Goal: Transaction & Acquisition: Purchase product/service

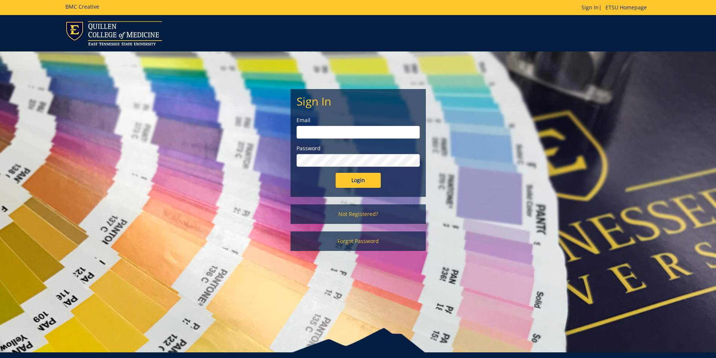
type input "farnor@etsu.edu"
click at [349, 183] on input "Login" at bounding box center [357, 180] width 45 height 15
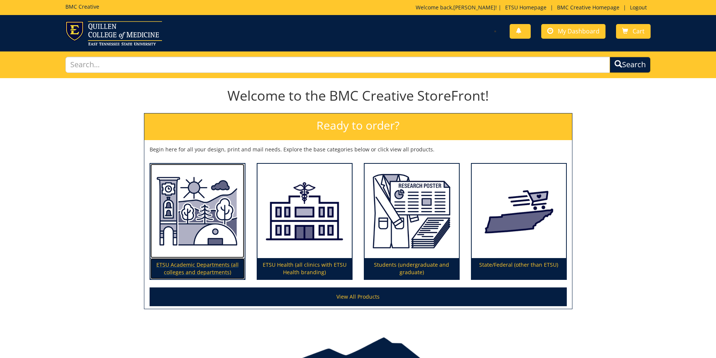
click at [213, 266] on p "ETSU Academic Departments (all colleges and departments)" at bounding box center [197, 268] width 94 height 21
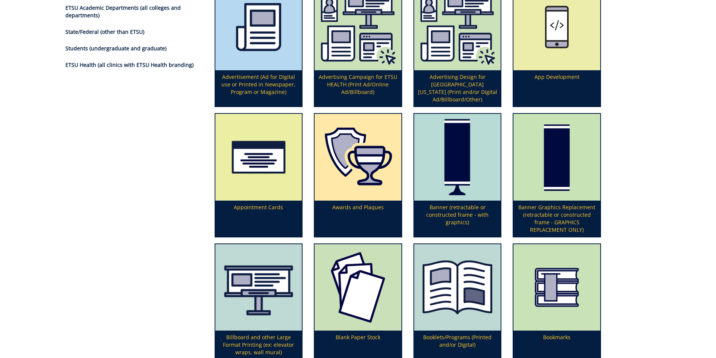
scroll to position [126, 0]
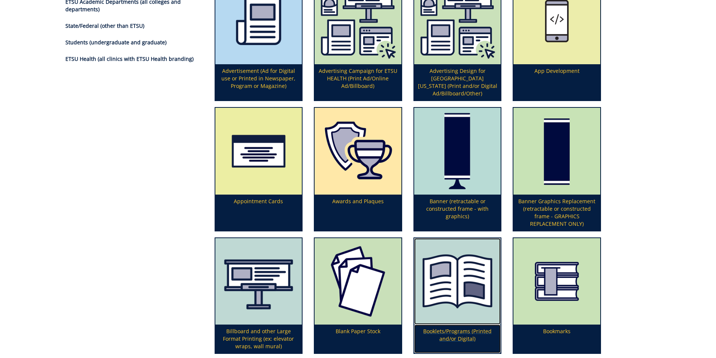
click at [458, 302] on img at bounding box center [457, 281] width 87 height 87
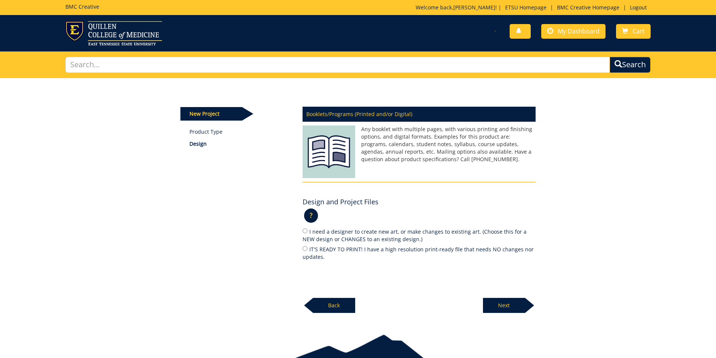
click at [346, 252] on label "IT'S READY TO PRINT! I have a high resolution print-ready file that needs NO ch…" at bounding box center [418, 253] width 233 height 16
click at [307, 251] on input "IT'S READY TO PRINT! I have a high resolution print-ready file that needs NO ch…" at bounding box center [304, 248] width 5 height 5
radio input "true"
click at [506, 298] on div "Next" at bounding box center [509, 302] width 53 height 21
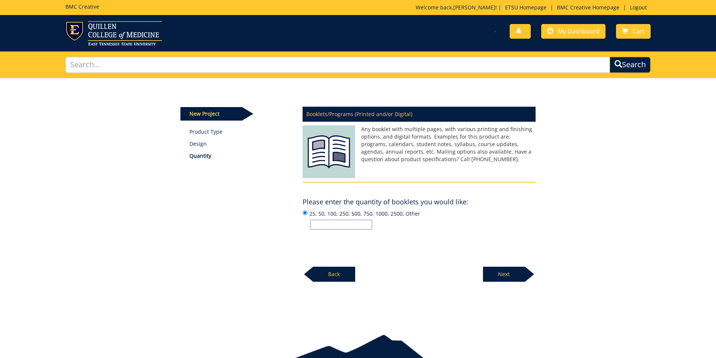
click at [348, 222] on input "25, 50, 100, 250, 500, 750, 1000, 2500, Other" at bounding box center [341, 225] width 62 height 10
type input "200"
click at [507, 277] on p "Next" at bounding box center [504, 274] width 42 height 15
click at [340, 222] on input "Enter the number of pages or "Not Sure":" at bounding box center [341, 225] width 62 height 10
type input "2"
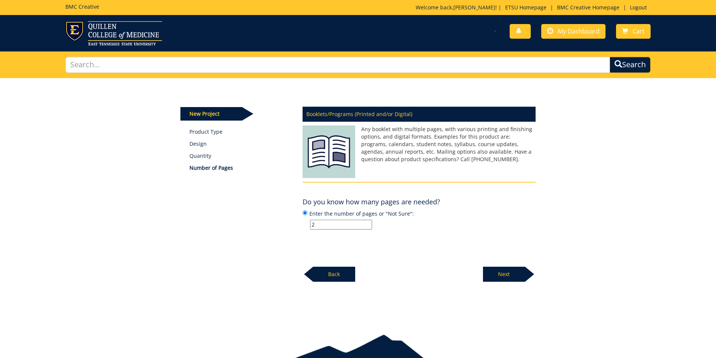
click at [411, 224] on p "2" at bounding box center [422, 225] width 225 height 10
click at [307, 215] on input "Enter the number of pages or "Not Sure": 2" at bounding box center [304, 212] width 5 height 5
click at [508, 270] on p "Next" at bounding box center [504, 274] width 42 height 15
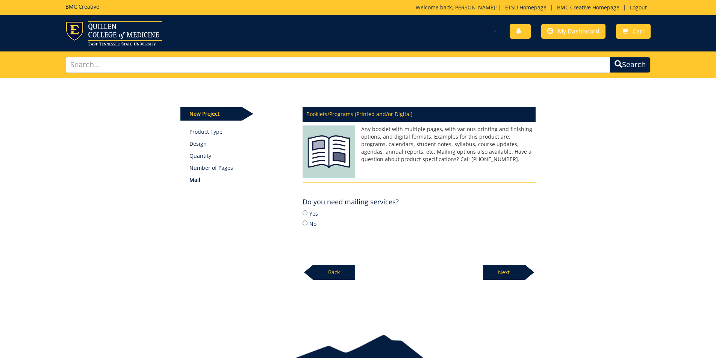
click at [308, 224] on label "No" at bounding box center [418, 223] width 233 height 8
click at [307, 224] on input "No" at bounding box center [304, 223] width 5 height 5
radio input "true"
click at [485, 274] on p "Next" at bounding box center [504, 272] width 42 height 15
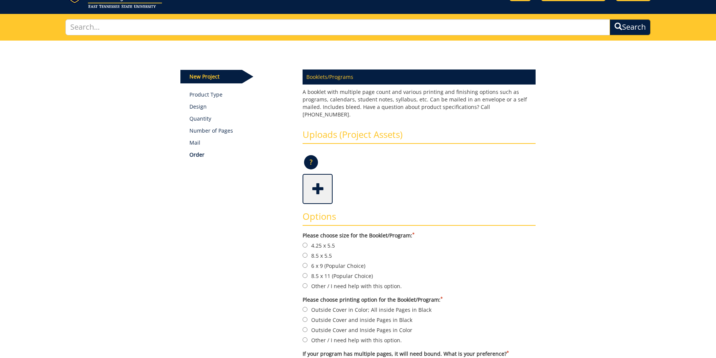
scroll to position [75, 0]
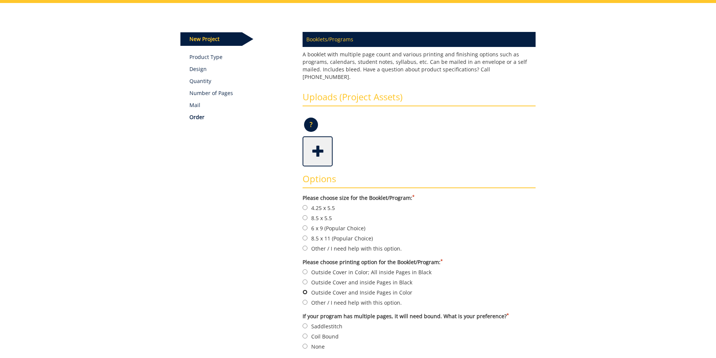
click at [306, 290] on input "Outside Cover and Inside Pages in Color" at bounding box center [304, 292] width 5 height 5
radio input "true"
click at [208, 285] on div "Some kind of message here. New Project Product Type Design Quantity Number of P…" at bounding box center [358, 207] width 366 height 409
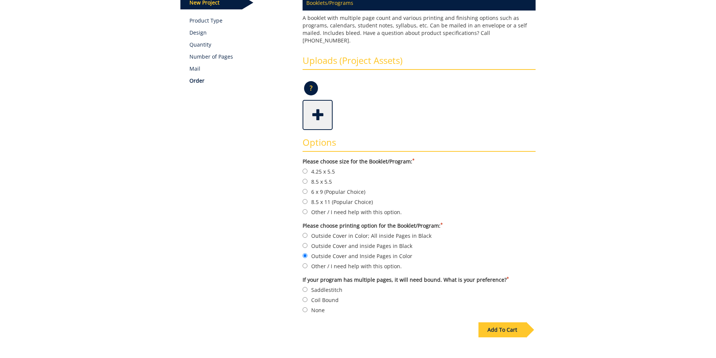
scroll to position [113, 0]
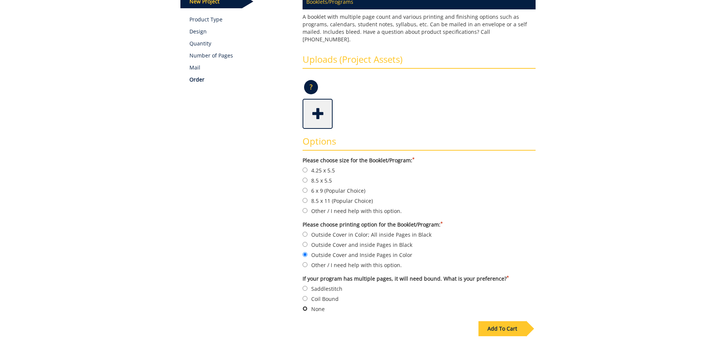
click at [305, 306] on input "None" at bounding box center [304, 308] width 5 height 5
radio input "true"
click at [304, 178] on input "8.5 x 5.5" at bounding box center [304, 180] width 5 height 5
radio input "true"
click at [618, 231] on div "Some kind of message here. New Project Product Type Design Quantity Number of P…" at bounding box center [358, 169] width 716 height 409
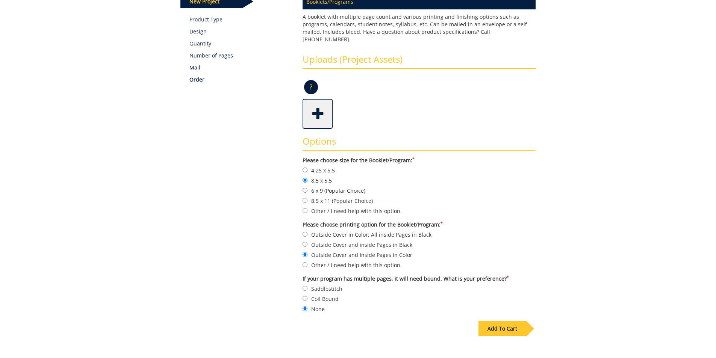
click at [507, 321] on div "Add To Cart" at bounding box center [502, 328] width 48 height 15
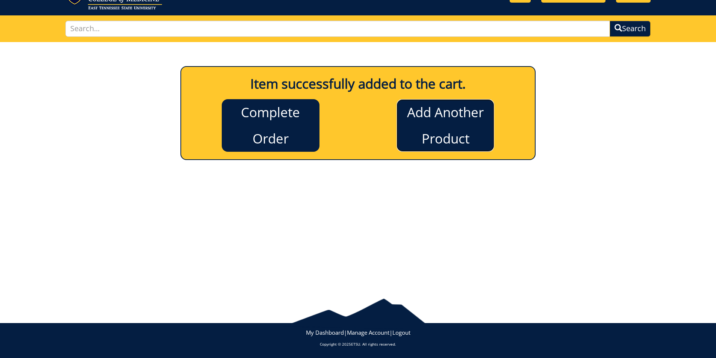
click at [457, 128] on link "Add Another Product" at bounding box center [445, 125] width 98 height 53
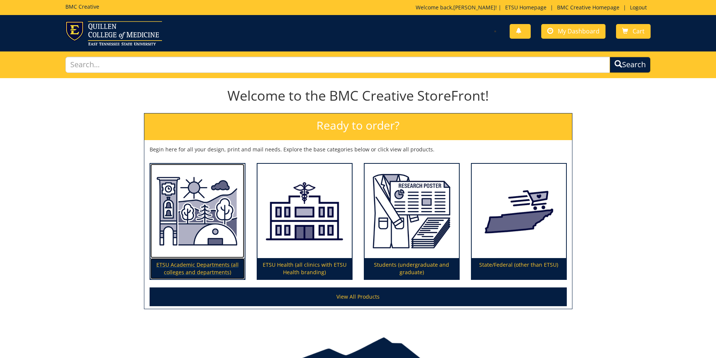
click at [222, 262] on p "ETSU Academic Departments (all colleges and departments)" at bounding box center [197, 268] width 94 height 21
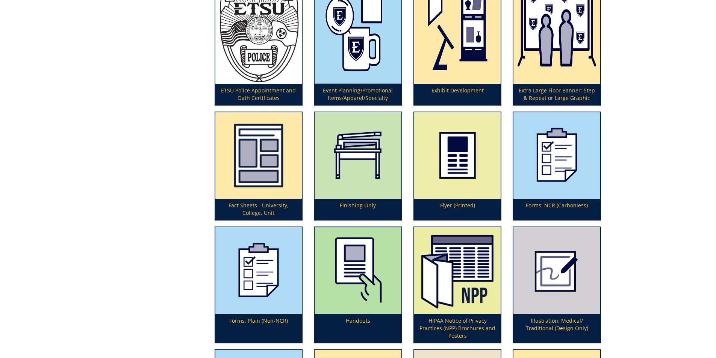
scroll to position [1024, 0]
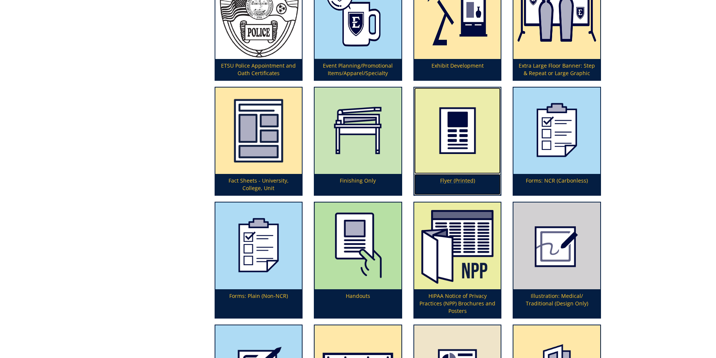
click at [452, 174] on img at bounding box center [457, 131] width 87 height 87
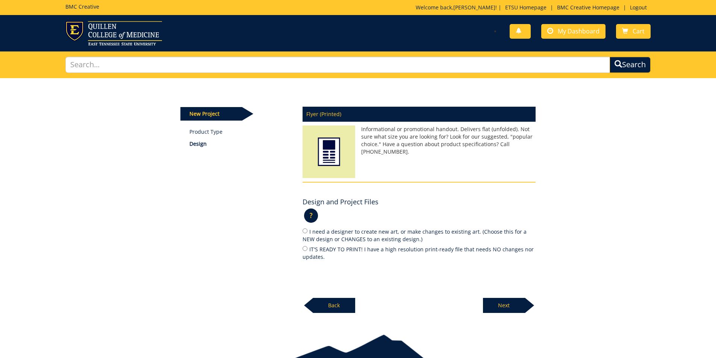
click at [373, 234] on label "I need a designer to create new art, or make changes to existing art. (Choose t…" at bounding box center [418, 235] width 233 height 16
click at [307, 233] on input "I need a designer to create new art, or make changes to existing art. (Choose t…" at bounding box center [304, 230] width 5 height 5
radio input "true"
click at [412, 252] on label "IT'S READY TO PRINT! I have a high resolution print-ready file that needs NO ch…" at bounding box center [418, 253] width 233 height 16
click at [307, 251] on input "IT'S READY TO PRINT! I have a high resolution print-ready file that needs NO ch…" at bounding box center [304, 248] width 5 height 5
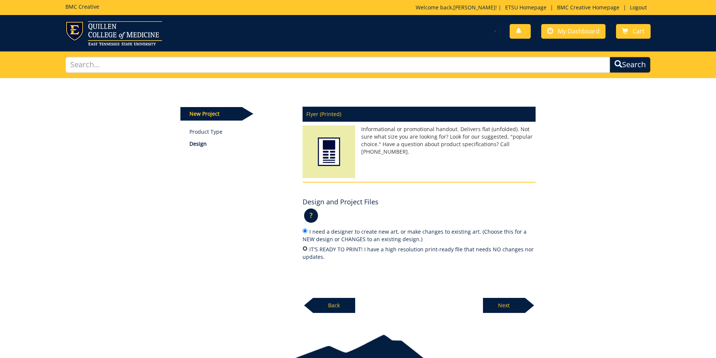
radio input "true"
click at [507, 305] on p "Next" at bounding box center [504, 305] width 42 height 15
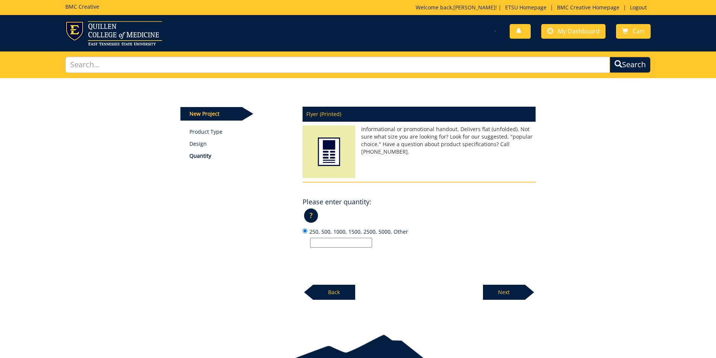
click at [352, 243] on input "250, 500, 1000, 1500, 2500, 5000, Other" at bounding box center [341, 243] width 62 height 10
type input "200"
click at [500, 294] on p "Next" at bounding box center [504, 292] width 42 height 15
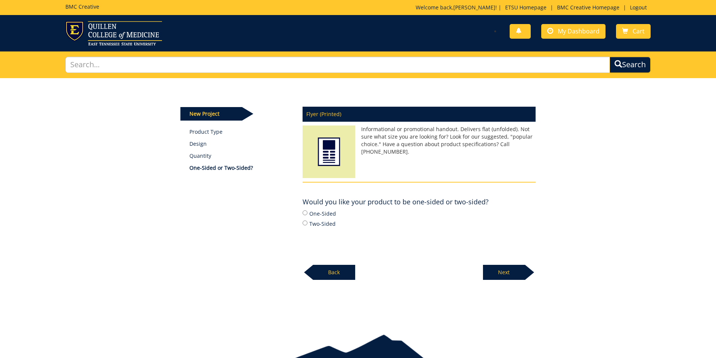
click at [319, 222] on label "Two-Sided" at bounding box center [418, 223] width 233 height 8
click at [307, 222] on input "Two-Sided" at bounding box center [304, 223] width 5 height 5
radio input "true"
click at [512, 273] on p "Next" at bounding box center [504, 272] width 42 height 15
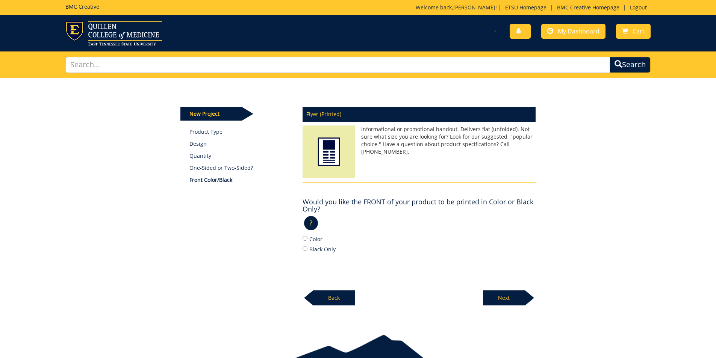
click at [316, 240] on label "Color" at bounding box center [418, 239] width 233 height 8
click at [307, 240] on input "Color" at bounding box center [304, 238] width 5 height 5
radio input "true"
click at [485, 292] on p "Next" at bounding box center [504, 297] width 42 height 15
click at [317, 242] on label "Color" at bounding box center [418, 239] width 233 height 8
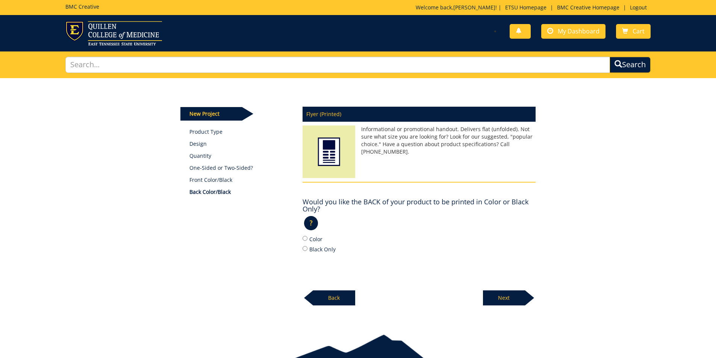
click at [307, 241] on input "Color" at bounding box center [304, 238] width 5 height 5
radio input "true"
click at [502, 298] on p "Next" at bounding box center [504, 297] width 42 height 15
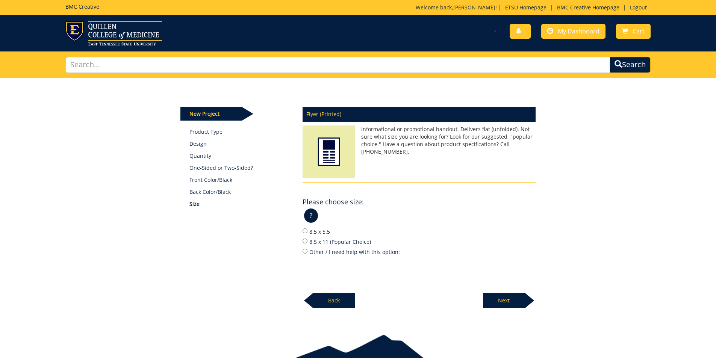
click at [318, 231] on label "8.5 x 5.5" at bounding box center [418, 231] width 233 height 8
click at [307, 231] on input "8.5 x 5.5" at bounding box center [304, 230] width 5 height 5
radio input "true"
click at [504, 297] on p "Next" at bounding box center [504, 300] width 42 height 15
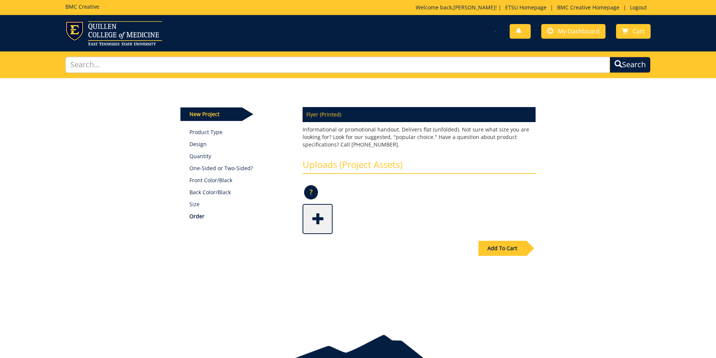
click at [316, 218] on span at bounding box center [318, 218] width 30 height 26
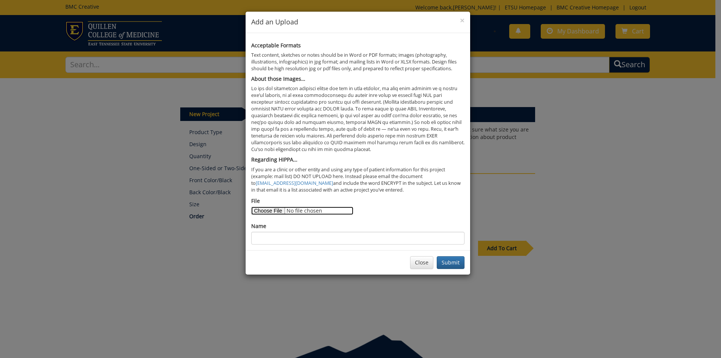
click at [269, 210] on input "File" at bounding box center [302, 211] width 102 height 8
type input "C:\fakepath\Elevates Insert (FINAL).pdf"
click at [378, 238] on input "Name" at bounding box center [357, 238] width 213 height 13
type input "Elevates Insert"
click at [450, 259] on button "Submit" at bounding box center [451, 262] width 28 height 13
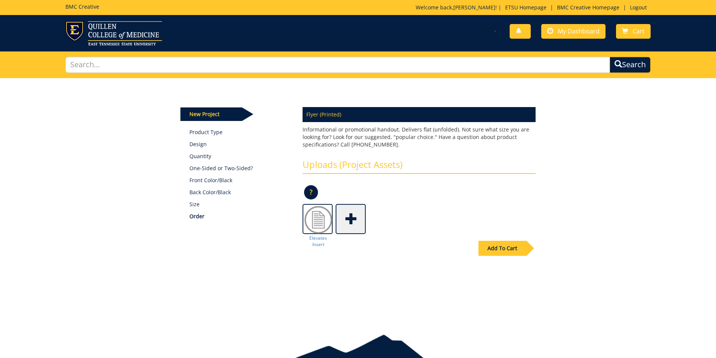
click at [508, 245] on div "Add To Cart" at bounding box center [502, 248] width 48 height 15
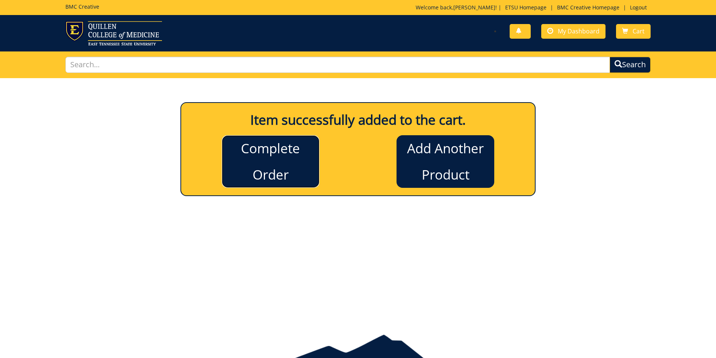
click at [276, 165] on link "Complete Order" at bounding box center [271, 161] width 98 height 53
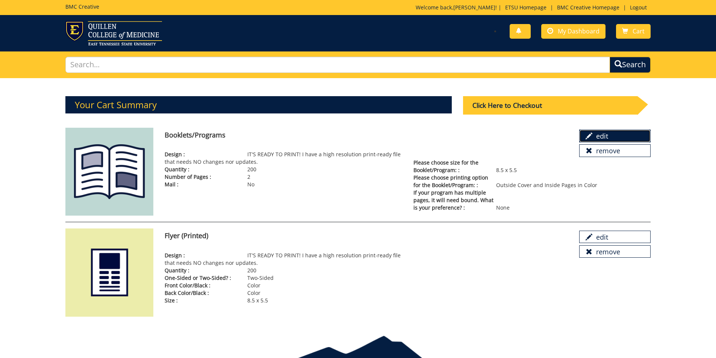
click at [595, 137] on link "edit" at bounding box center [614, 136] width 71 height 13
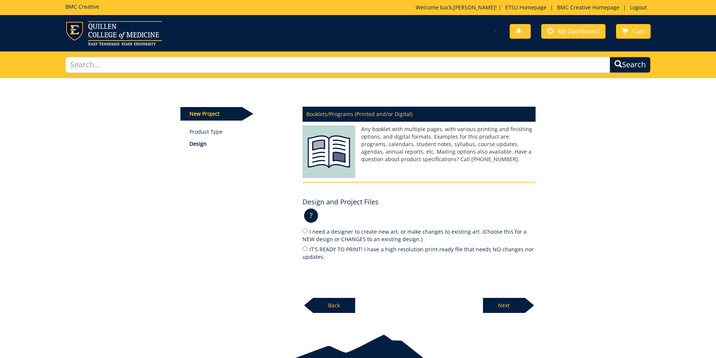
click at [318, 252] on label "IT'S READY TO PRINT! I have a high resolution print-ready file that needs NO ch…" at bounding box center [418, 253] width 233 height 16
click at [307, 251] on input "IT'S READY TO PRINT! I have a high resolution print-ready file that needs NO ch…" at bounding box center [304, 248] width 5 height 5
radio input "true"
click at [495, 302] on p "Next" at bounding box center [504, 305] width 42 height 15
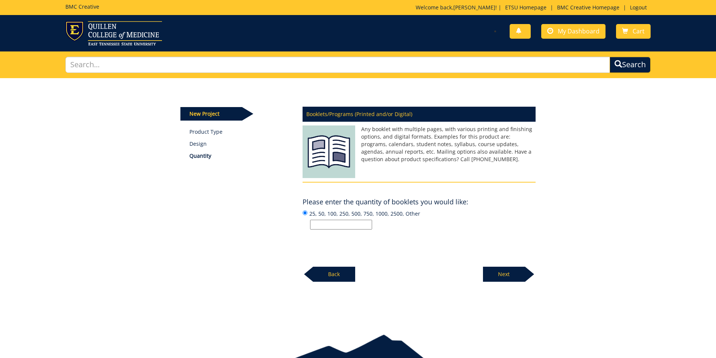
click at [367, 225] on input "25, 50, 100, 250, 500, 750, 1000, 2500, Other" at bounding box center [341, 225] width 62 height 10
type input "200"
click at [518, 272] on p "Next" at bounding box center [504, 274] width 42 height 15
click at [338, 224] on input "Enter the number of pages or "Not Sure":" at bounding box center [341, 225] width 62 height 10
type input "N/A"
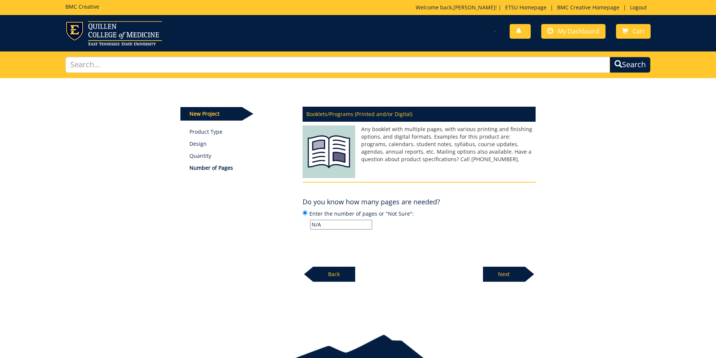
click at [504, 273] on p "Next" at bounding box center [504, 274] width 42 height 15
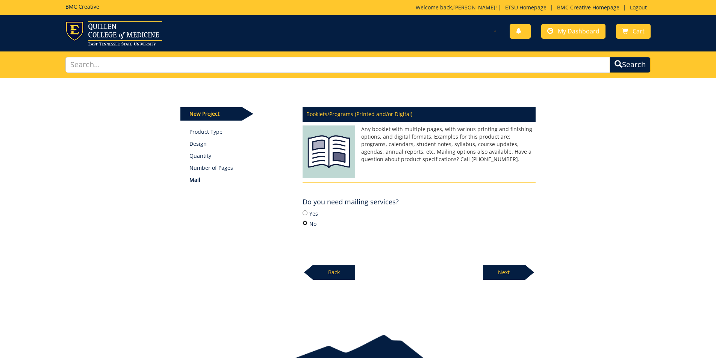
click at [304, 225] on input "No" at bounding box center [304, 223] width 5 height 5
radio input "true"
click at [516, 274] on p "Next" at bounding box center [504, 272] width 42 height 15
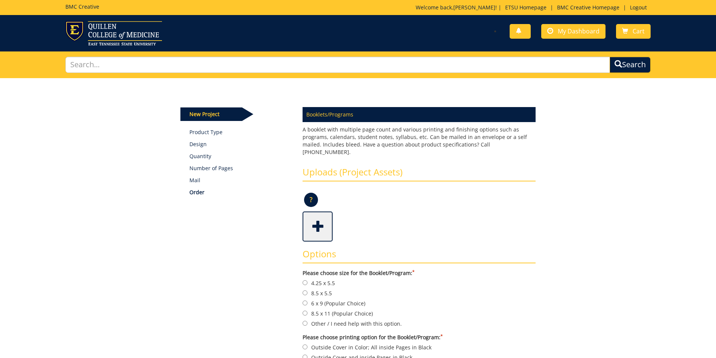
click at [327, 225] on span at bounding box center [318, 226] width 30 height 26
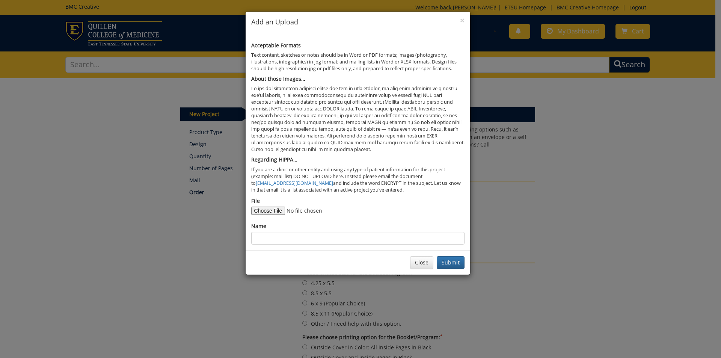
click at [251, 216] on form "File Name" at bounding box center [357, 220] width 213 height 47
click at [261, 210] on input "File" at bounding box center [302, 211] width 102 height 8
type input "C:\fakepath\Elevates Program (FINAL).pdf"
click at [291, 236] on input "Name" at bounding box center [357, 238] width 213 height 13
type input "Elevates Program"
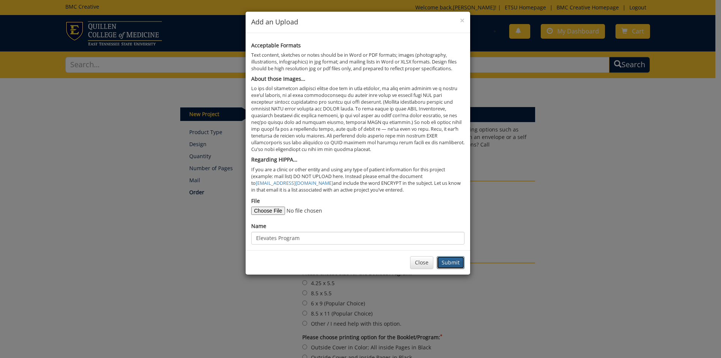
click at [450, 260] on button "Submit" at bounding box center [451, 262] width 28 height 13
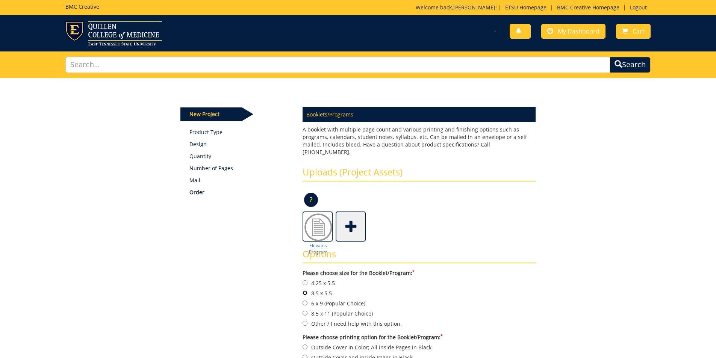
click at [305, 290] on input "8.5 x 5.5" at bounding box center [304, 292] width 5 height 5
radio input "true"
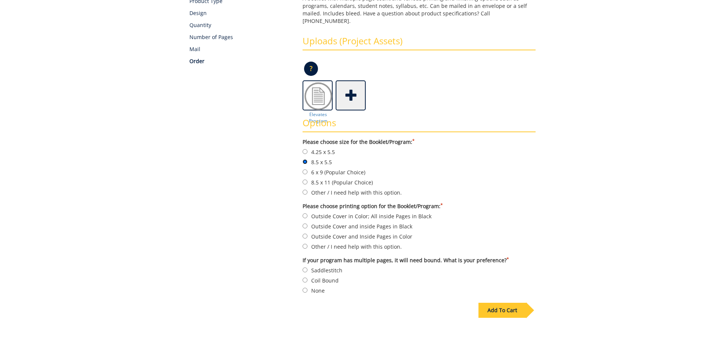
scroll to position [150, 0]
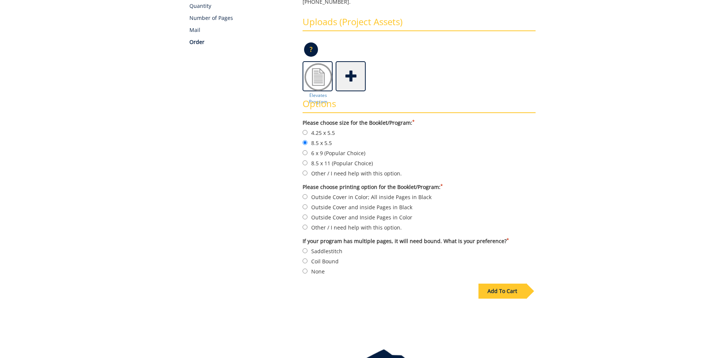
click at [305, 213] on label "Outside Cover and Inside Pages in Color" at bounding box center [418, 217] width 233 height 8
click at [305, 214] on input "Outside Cover and Inside Pages in Color" at bounding box center [304, 216] width 5 height 5
radio input "true"
click at [307, 269] on input "None" at bounding box center [304, 271] width 5 height 5
radio input "true"
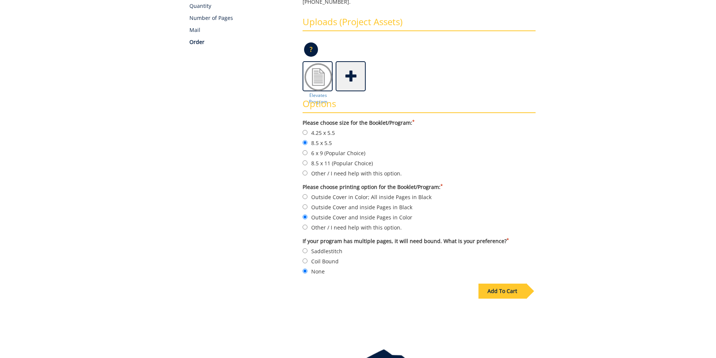
click at [504, 284] on div "Add To Cart" at bounding box center [502, 291] width 48 height 15
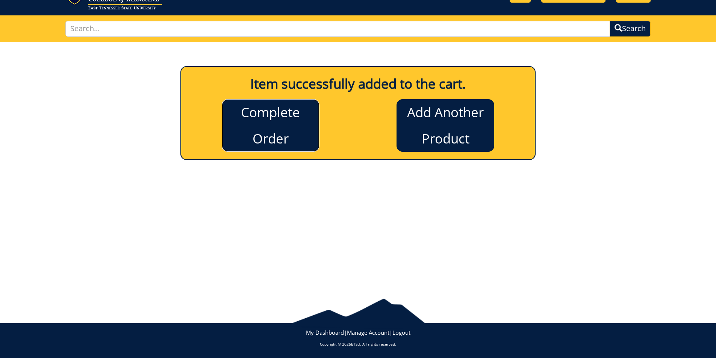
click at [309, 130] on link "Complete Order" at bounding box center [271, 125] width 98 height 53
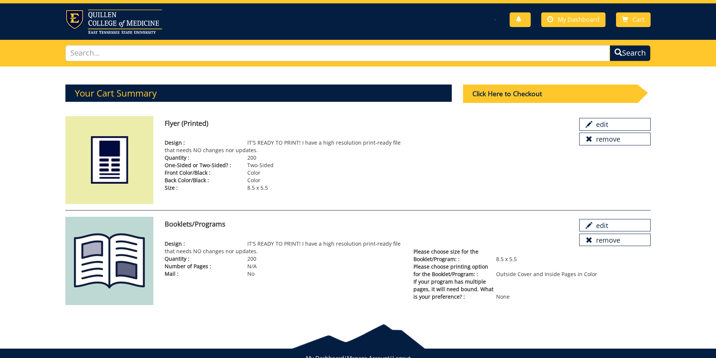
scroll to position [14, 0]
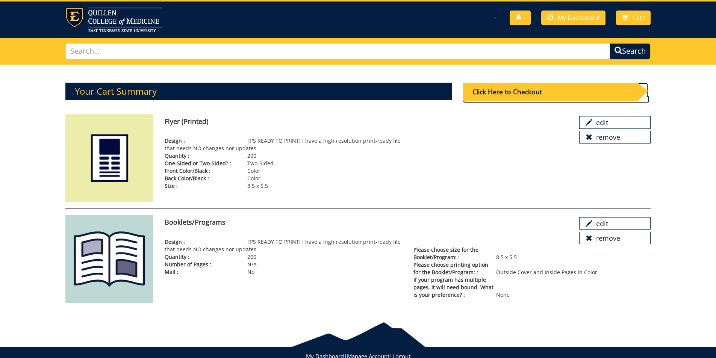
drag, startPoint x: 544, startPoint y: 95, endPoint x: 503, endPoint y: 92, distance: 40.4
click at [503, 92] on div "Click Here to Checkout" at bounding box center [550, 92] width 174 height 18
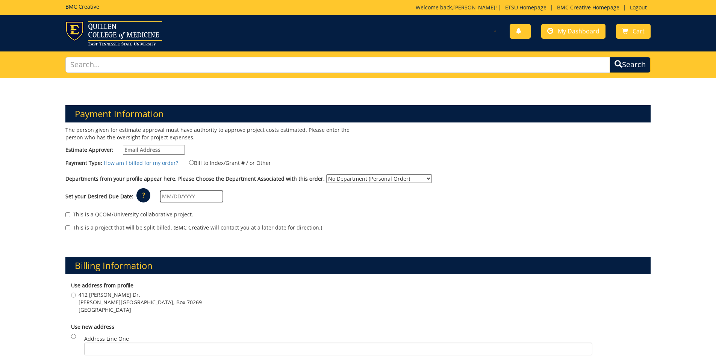
click at [155, 143] on div "The person given for estimate approval must have authority to approve project c…" at bounding box center [209, 142] width 298 height 32
click at [156, 149] on input "Estimate Approver:" at bounding box center [154, 150] width 62 height 10
type input "[EMAIL_ADDRESS][DOMAIN_NAME]"
click at [196, 163] on label "Bill to Index/Grant # / or Other" at bounding box center [225, 163] width 91 height 8
click at [194, 163] on input "Bill to Index/Grant # / or Other" at bounding box center [191, 162] width 5 height 5
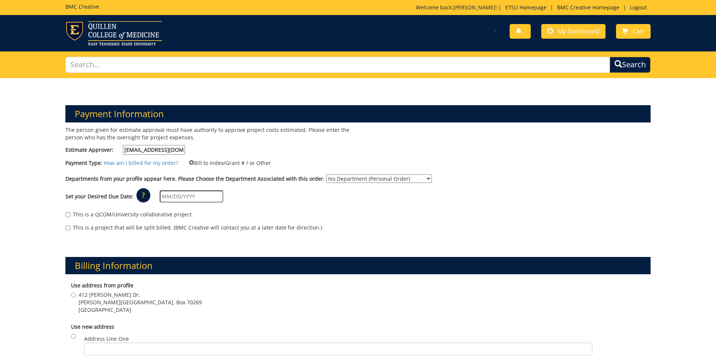
radio input "true"
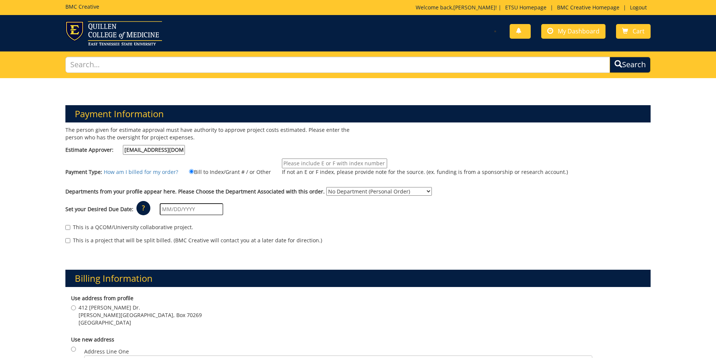
click at [297, 165] on input "If not an E or F index, please provide note for the source. (ex. funding is fro…" at bounding box center [334, 164] width 105 height 10
click at [302, 144] on div "The person given for estimate approval must have authority to approve project c…" at bounding box center [209, 142] width 298 height 32
click at [341, 164] on input "If not an E or F index, please provide note for the source. (ex. funding is fro…" at bounding box center [334, 164] width 105 height 10
click at [381, 157] on div "The person given for estimate approval must have authority to approve project c…" at bounding box center [358, 188] width 597 height 125
click at [372, 166] on input "If not an E or F index, please provide note for the source. (ex. funding is fro…" at bounding box center [334, 164] width 105 height 10
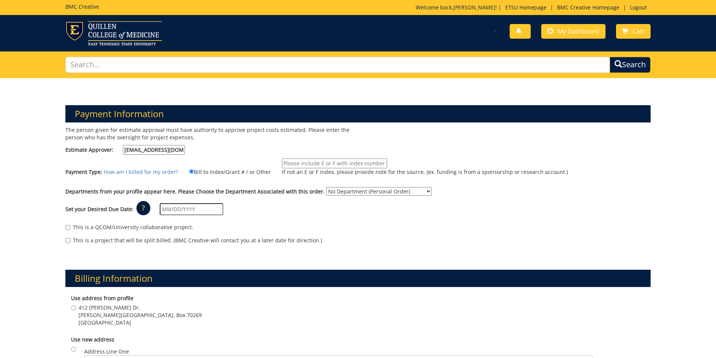
click at [375, 165] on input "If not an E or F index, please provide note for the source. (ex. funding is fro…" at bounding box center [334, 164] width 105 height 10
click at [377, 164] on input "If not an E or F index, please provide note for the source. (ex. funding is fro…" at bounding box center [334, 164] width 105 height 10
type input "E"
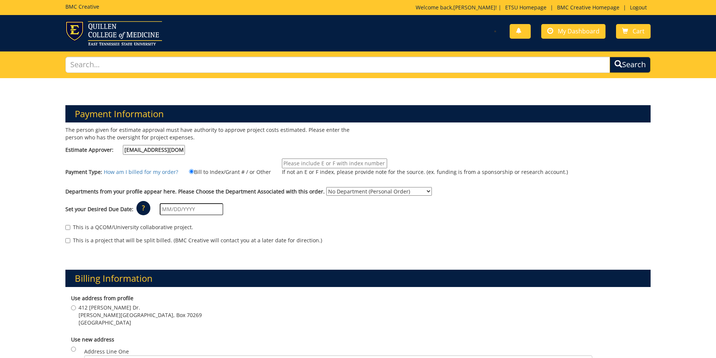
type input "E"
click at [546, 221] on div "This is a QCOM/University collaborative project. This is a project that will be…" at bounding box center [358, 236] width 597 height 32
click at [373, 187] on select "No Department (Personal Order) Student Activities Student Organization Resource…" at bounding box center [379, 191] width 106 height 9
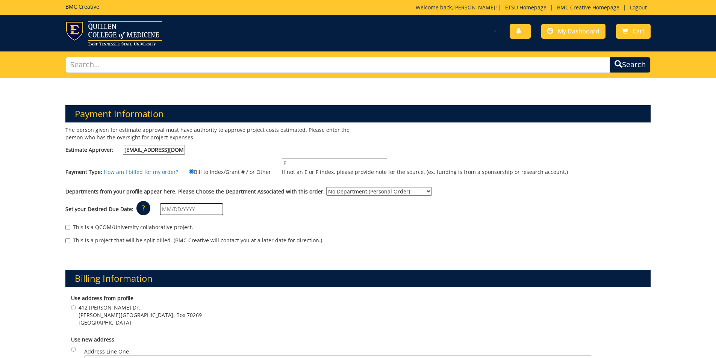
select select "283"
click at [326, 187] on select "No Department (Personal Order) Student Activities Student Organization Resource…" at bounding box center [379, 191] width 106 height 9
click at [191, 210] on input "text" at bounding box center [191, 209] width 63 height 12
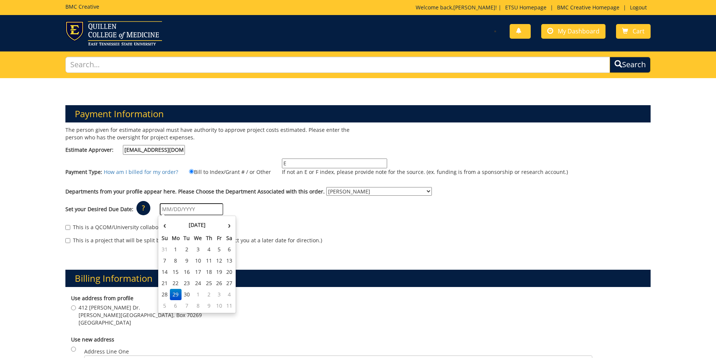
click at [234, 198] on div "Departments from your profile appear here. Please Choose the Department Associa…" at bounding box center [358, 193] width 597 height 12
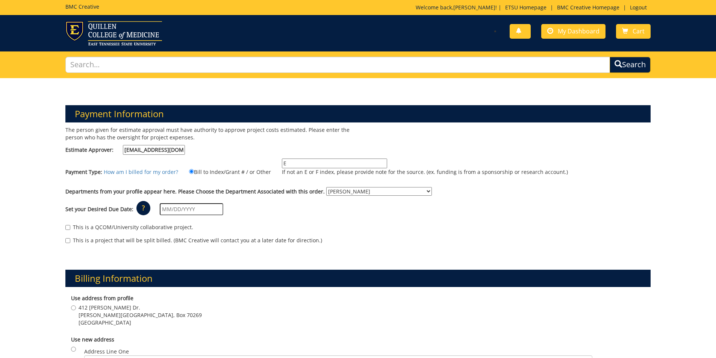
click at [293, 161] on input "E" at bounding box center [334, 164] width 105 height 10
click at [288, 163] on input "E" at bounding box center [334, 164] width 105 height 10
drag, startPoint x: 288, startPoint y: 163, endPoint x: 265, endPoint y: 164, distance: 23.3
click at [265, 164] on div "Payment Type: How am I billed for my order? Bill to Index/Grant # / or Other E" at bounding box center [358, 171] width 597 height 25
type input "E"
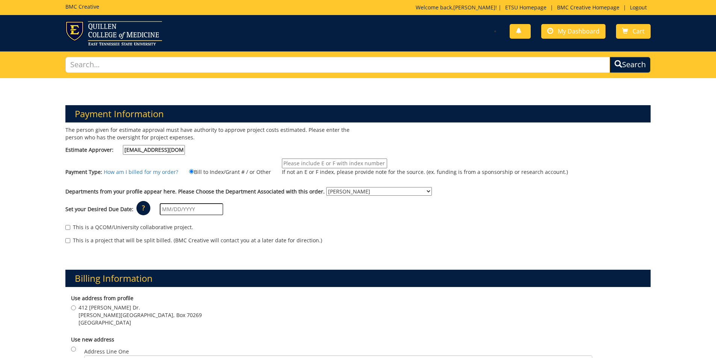
type input "E"
click at [272, 211] on div "Set your Desired Due Date: ? × How long will my project take to finish? : Pleas…" at bounding box center [358, 209] width 597 height 21
click at [205, 210] on input "text" at bounding box center [191, 209] width 63 height 12
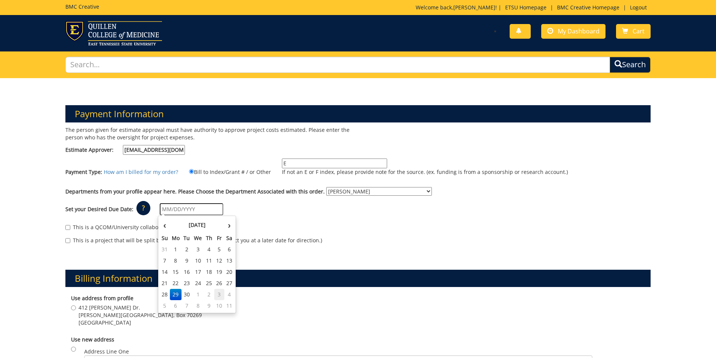
click at [217, 296] on td "3" at bounding box center [219, 294] width 10 height 11
type input "[DATE]"
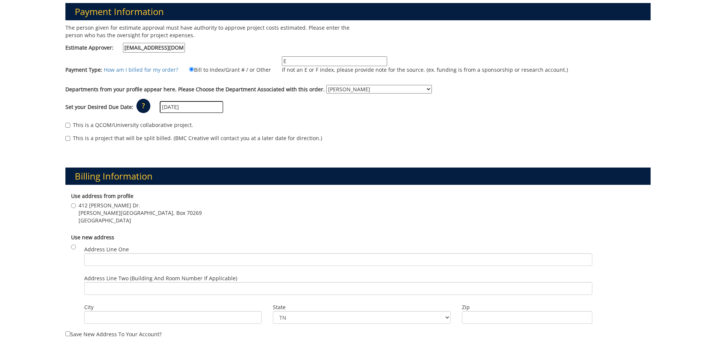
scroll to position [113, 0]
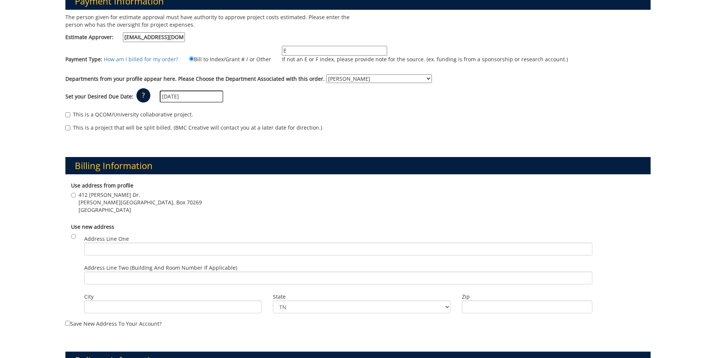
click at [71, 192] on label "412 J.L. Seehorn Dr. Culp Student Center, Box 70269 Johnson City , TN 37614" at bounding box center [136, 202] width 131 height 23
click at [71, 193] on input "412 J.L. Seehorn Dr. Culp Student Center, Box 70269 Johnson City , TN 37614" at bounding box center [73, 195] width 5 height 5
radio input "true"
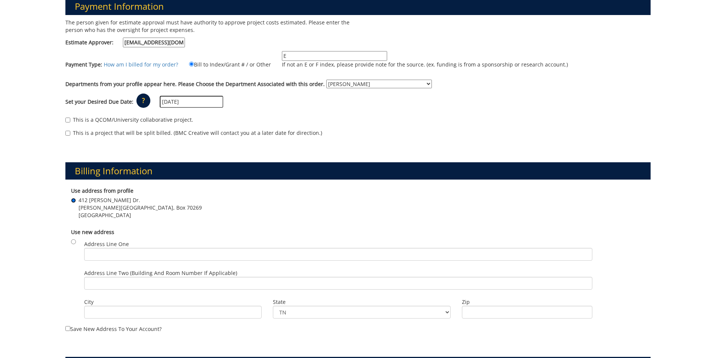
scroll to position [76, 0]
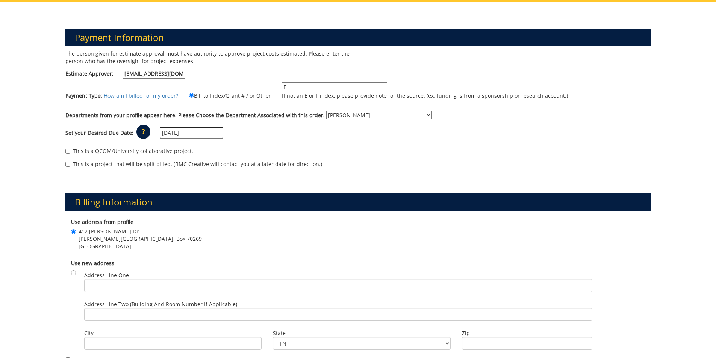
click at [320, 88] on input "E" at bounding box center [334, 87] width 105 height 10
paste input "26000"
type input "E26000"
click at [385, 160] on div "This is a project that will be split billed. (BMC Creative will contact you at …" at bounding box center [357, 165] width 585 height 11
click at [316, 121] on div "Departments from your profile appear here. Please Choose the Department Associa…" at bounding box center [358, 117] width 597 height 12
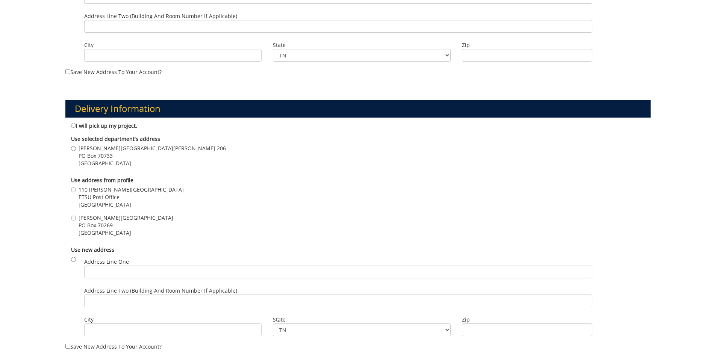
scroll to position [387, 0]
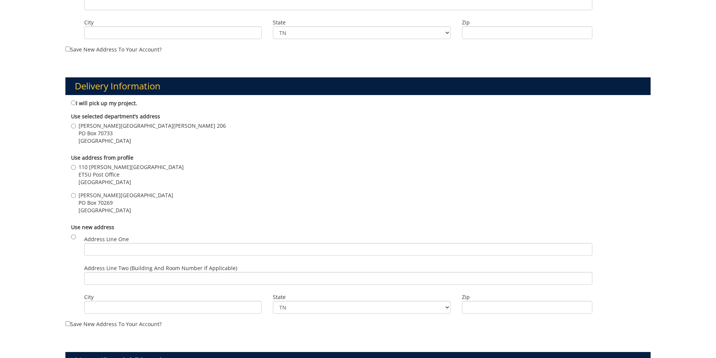
click at [80, 195] on span "D.P. Culp Student Center" at bounding box center [126, 196] width 95 height 8
click at [76, 195] on input "D.P. Culp Student Center PO Box 70269 Johnson City , TN 37614" at bounding box center [73, 195] width 5 height 5
radio input "true"
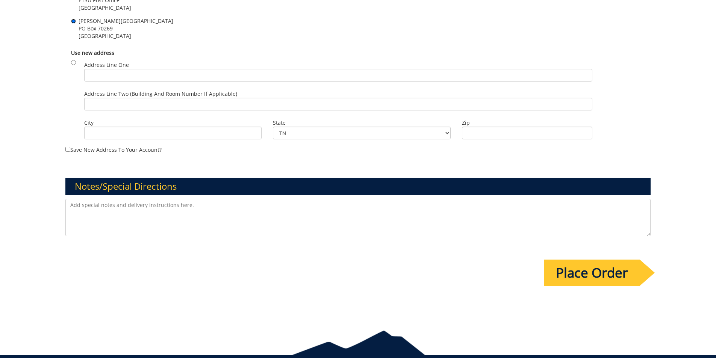
scroll to position [594, 0]
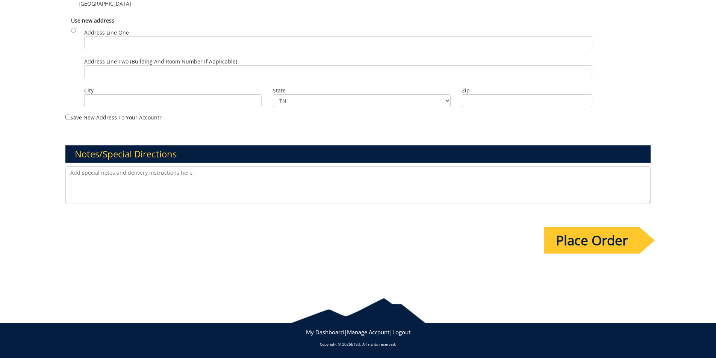
click at [583, 242] on input "Place Order" at bounding box center [592, 240] width 96 height 26
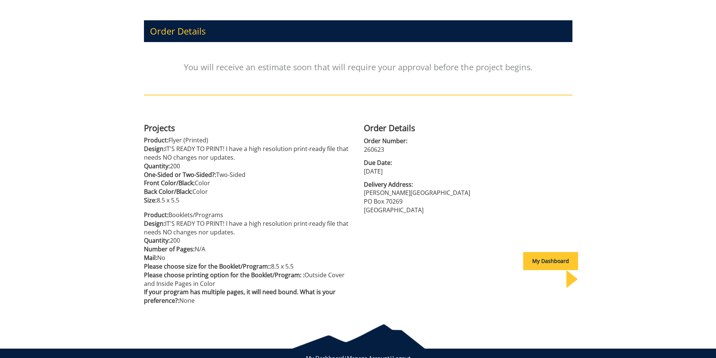
scroll to position [108, 0]
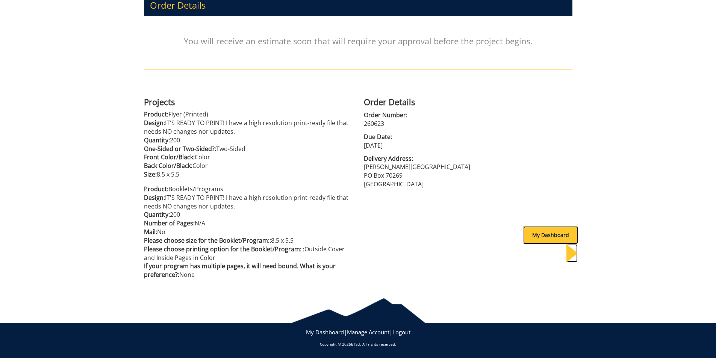
click at [543, 237] on div "My Dashboard" at bounding box center [550, 235] width 55 height 18
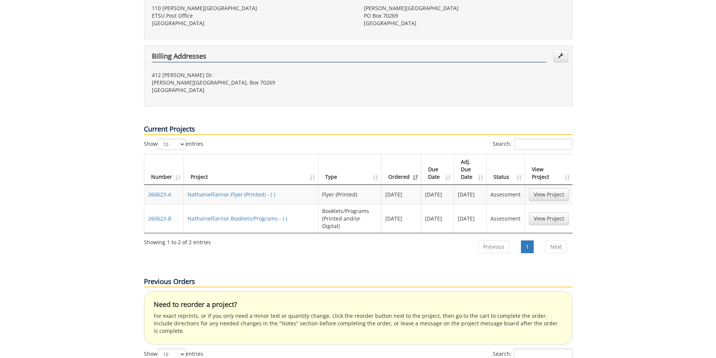
scroll to position [263, 0]
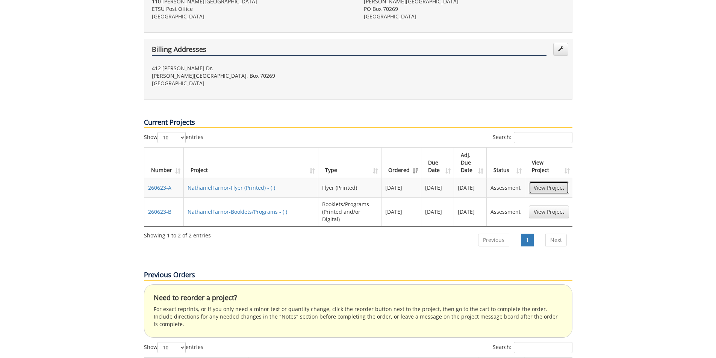
click at [540, 181] on link "View Project" at bounding box center [549, 187] width 40 height 13
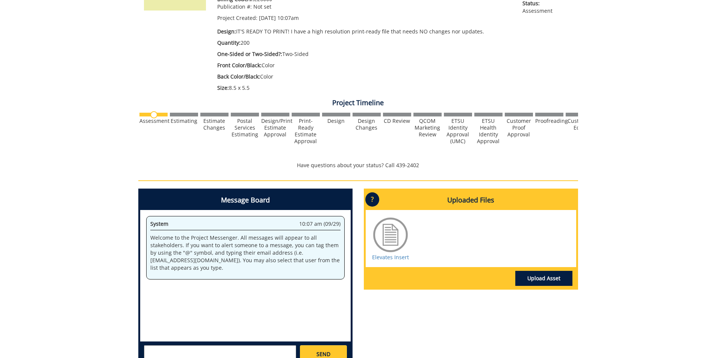
scroll to position [150, 0]
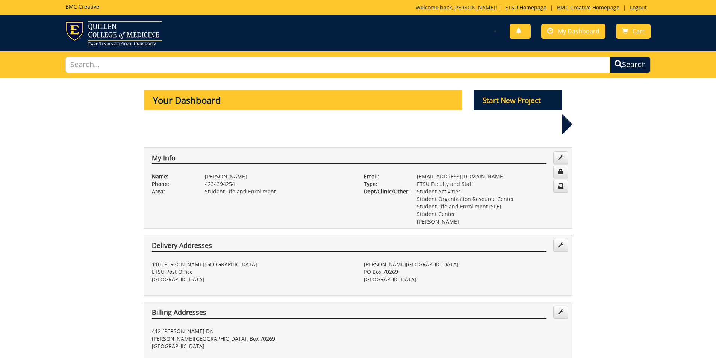
click at [565, 21] on div "You have no new notifications My Dashboard Cart" at bounding box center [507, 31] width 298 height 21
click at [565, 26] on link "My Dashboard" at bounding box center [573, 31] width 64 height 15
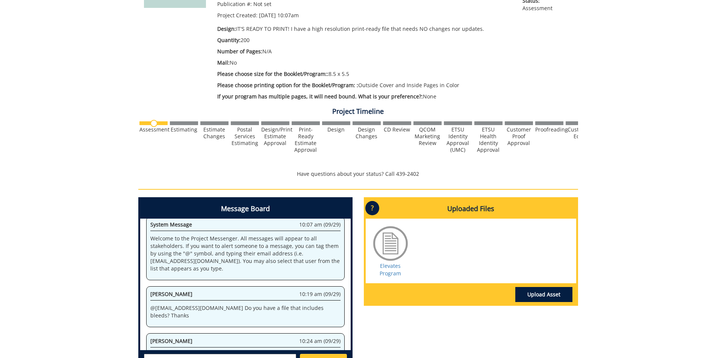
scroll to position [656, 0]
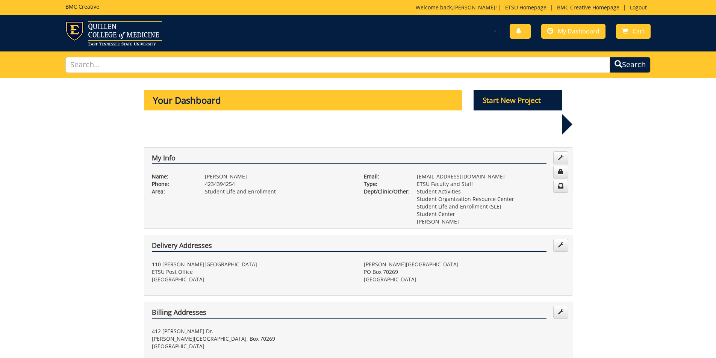
scroll to position [113, 0]
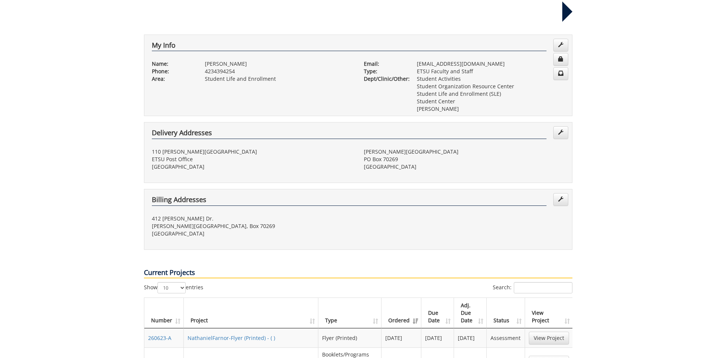
click at [249, 358] on link "NathanielFarnor-Booklets/Programs - ( )" at bounding box center [237, 361] width 100 height 7
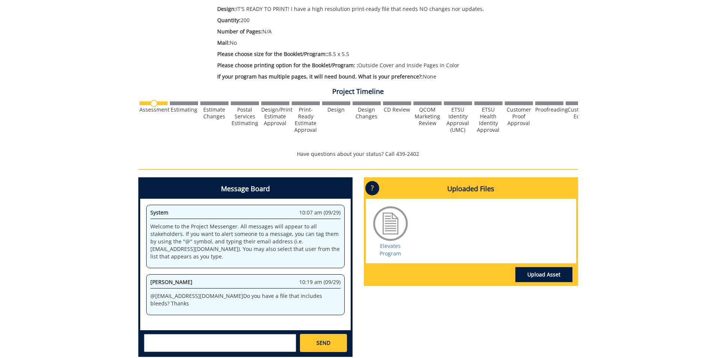
scroll to position [225, 0]
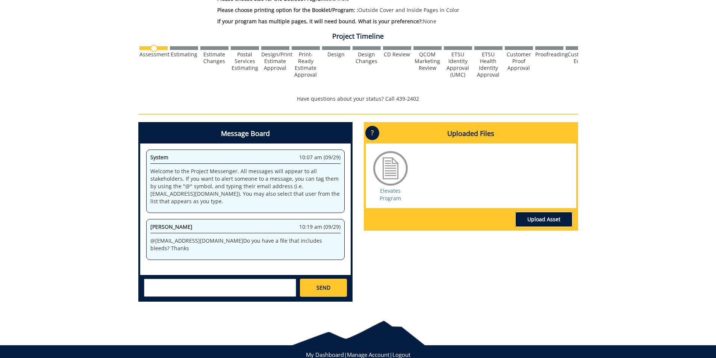
click at [532, 219] on link "Upload Asset" at bounding box center [543, 219] width 57 height 15
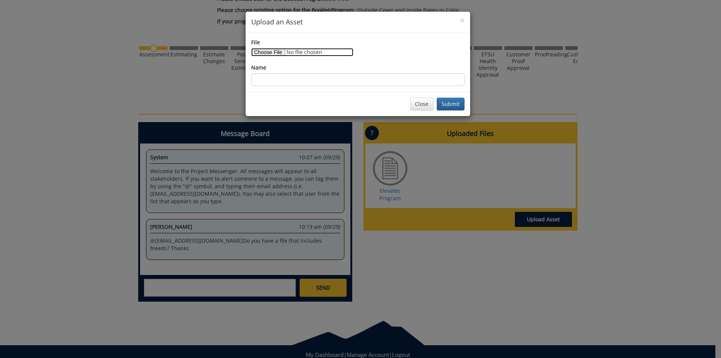
click at [276, 52] on input "File" at bounding box center [302, 52] width 102 height 8
type input "C:\fakepath\ETSU Elevates 2025 Program (6).pdf"
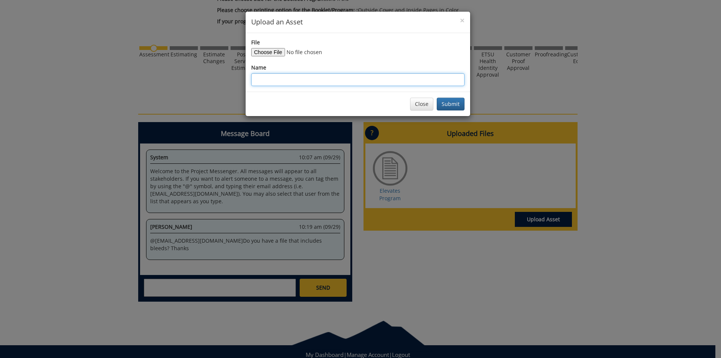
click at [310, 82] on input "Name" at bounding box center [357, 79] width 213 height 13
type input "F"
type input "Program (With Bleed)"
click at [449, 105] on button "Submit" at bounding box center [451, 104] width 28 height 13
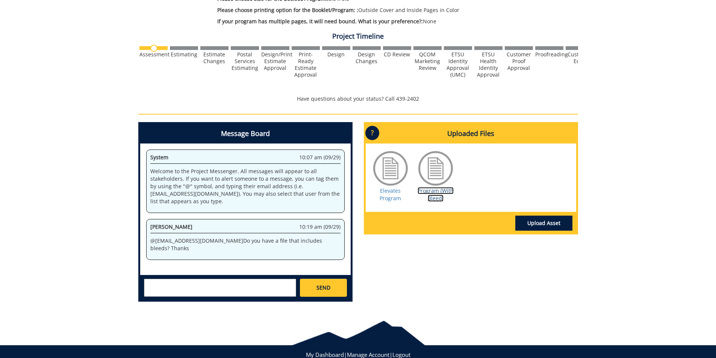
click at [430, 201] on link "Program (With Bleed)" at bounding box center [435, 194] width 36 height 15
click at [437, 198] on link "Program (With Bleed)" at bounding box center [435, 194] width 36 height 15
click at [394, 194] on link "Elevates Program" at bounding box center [389, 194] width 21 height 15
click at [432, 189] on link "Program (With Bleed)" at bounding box center [435, 194] width 36 height 15
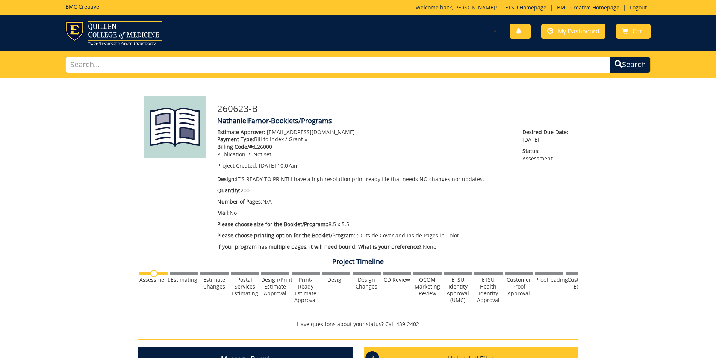
scroll to position [225, 0]
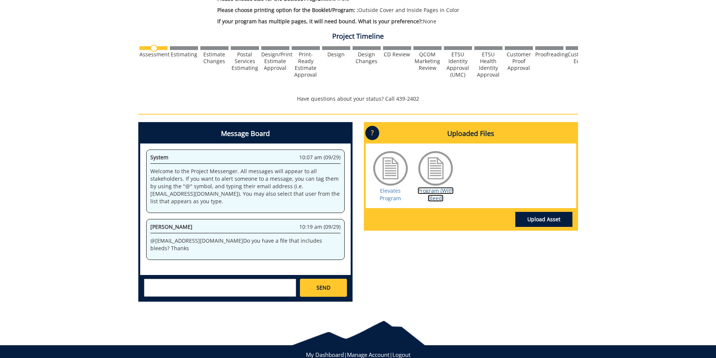
click at [437, 194] on link "Program (With Bleed)" at bounding box center [435, 194] width 36 height 15
click at [228, 288] on textarea at bounding box center [220, 288] width 152 height 18
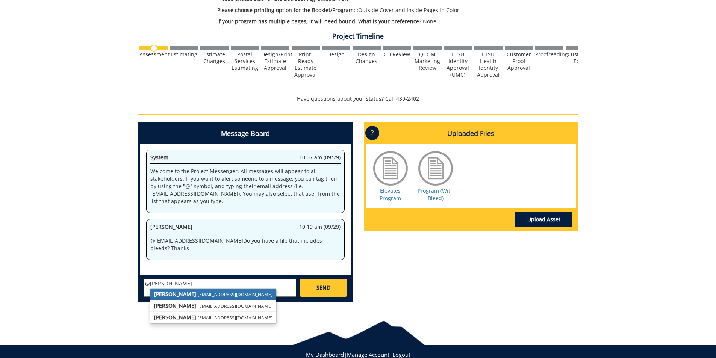
click at [207, 296] on small "[EMAIL_ADDRESS][DOMAIN_NAME]" at bounding box center [235, 294] width 75 height 6
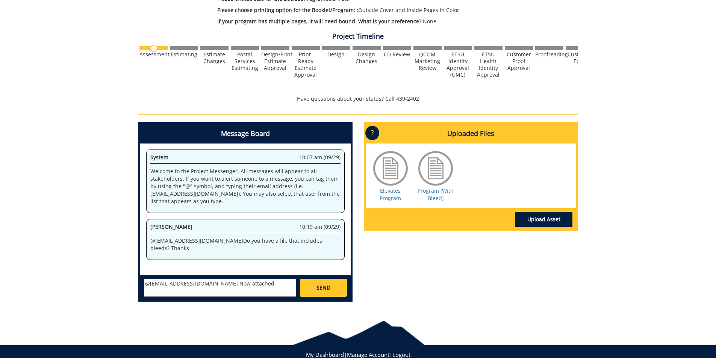
type textarea "@[EMAIL_ADDRESS][DOMAIN_NAME] Now attached."
click at [320, 284] on span "SEND" at bounding box center [323, 288] width 14 height 8
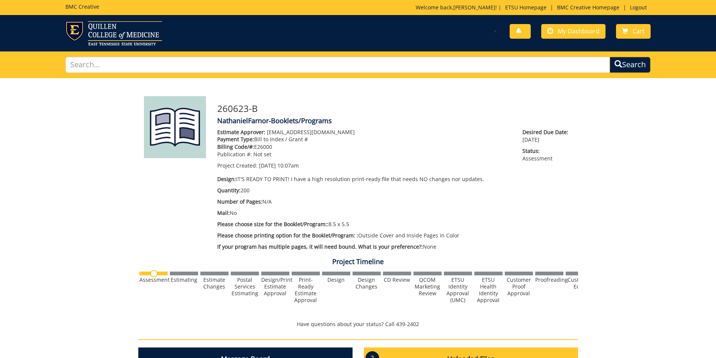
scroll to position [3287, 0]
click at [562, 33] on span "My Dashboard" at bounding box center [578, 31] width 42 height 8
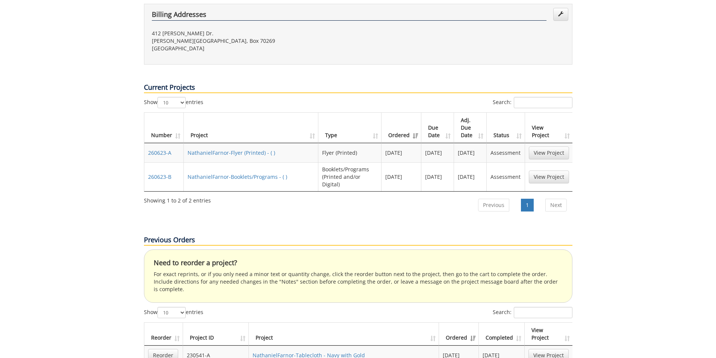
scroll to position [301, 0]
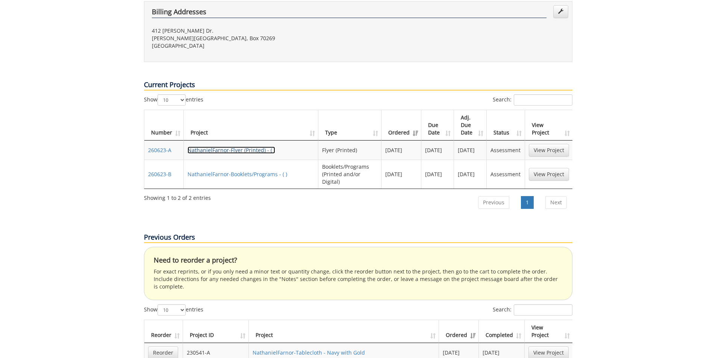
click at [252, 147] on link "NathanielFarnor-Flyer (Printed) - ( )" at bounding box center [231, 150] width 88 height 7
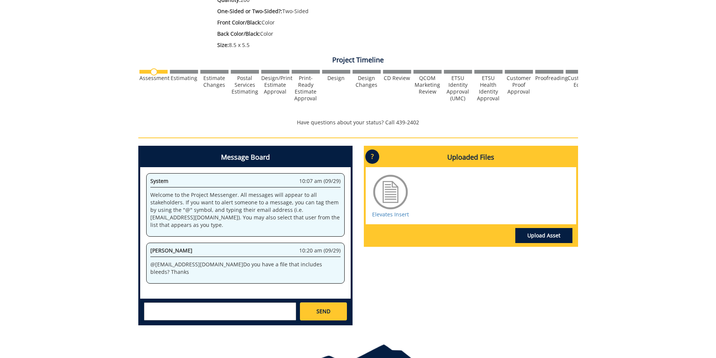
scroll to position [225, 0]
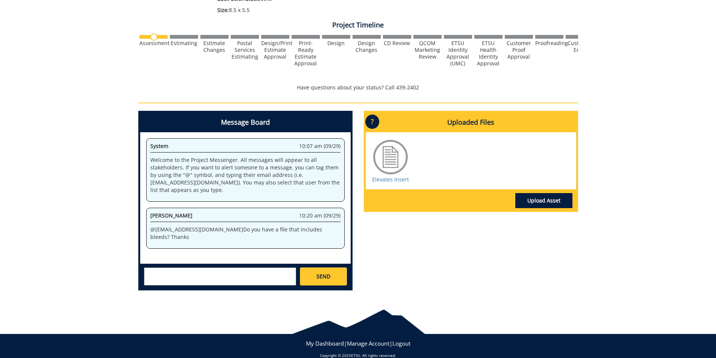
click at [261, 270] on textarea at bounding box center [220, 276] width 152 height 18
click at [541, 198] on link "Upload Asset" at bounding box center [543, 200] width 57 height 15
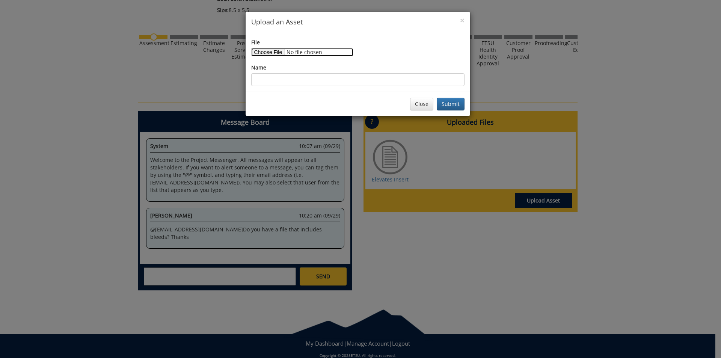
click at [278, 54] on input "File" at bounding box center [302, 52] width 102 height 8
type input "C:\fakepath\Visit www.etsu.eduwelcomehome (5).pdf"
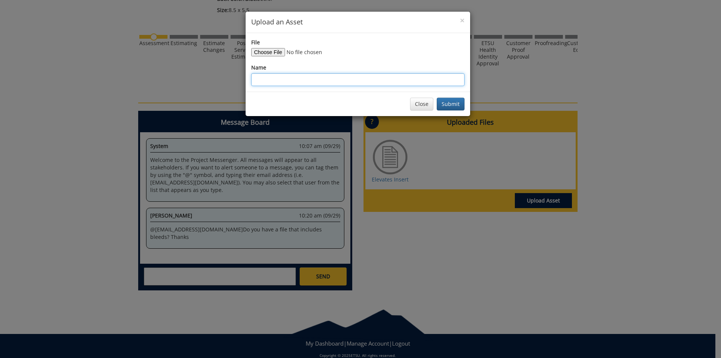
click at [333, 78] on input "Name" at bounding box center [357, 79] width 213 height 13
type input "Insert (with bleed)"
click at [448, 100] on button "Submit" at bounding box center [451, 104] width 28 height 13
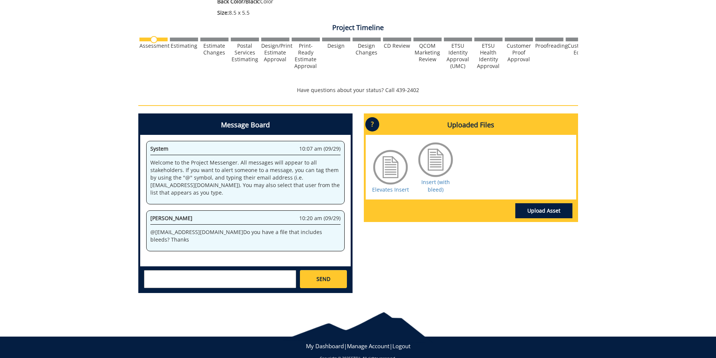
scroll to position [237, 0]
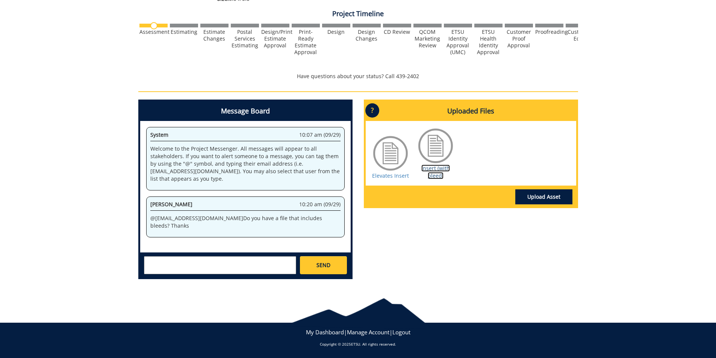
click at [432, 172] on link "Insert (with bleed)" at bounding box center [435, 172] width 29 height 15
click at [229, 244] on div "System 10:07 am (09/29) Welcome to the Project Messenger. All messages will app…" at bounding box center [245, 186] width 210 height 131
click at [226, 262] on textarea at bounding box center [220, 265] width 152 height 18
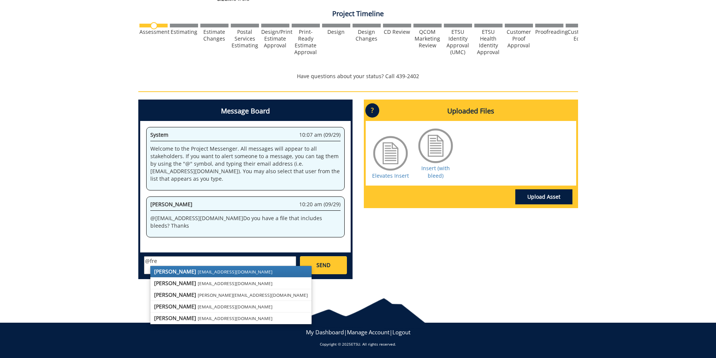
click at [211, 273] on small "[EMAIL_ADDRESS][DOMAIN_NAME]" at bounding box center [235, 272] width 75 height 6
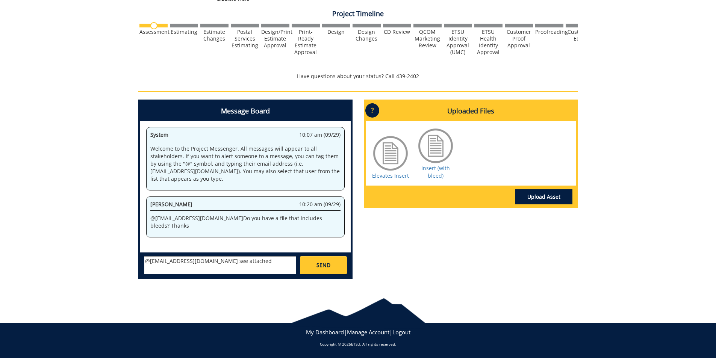
type textarea "@[EMAIL_ADDRESS][DOMAIN_NAME] see attached"
click at [325, 260] on link "SEND" at bounding box center [323, 265] width 47 height 18
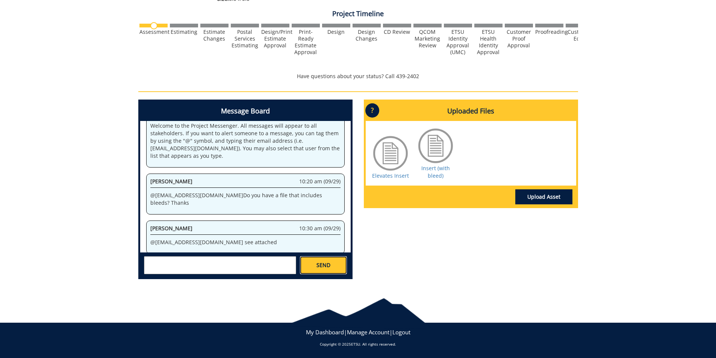
scroll to position [320, 0]
